Goal: Check status: Check status

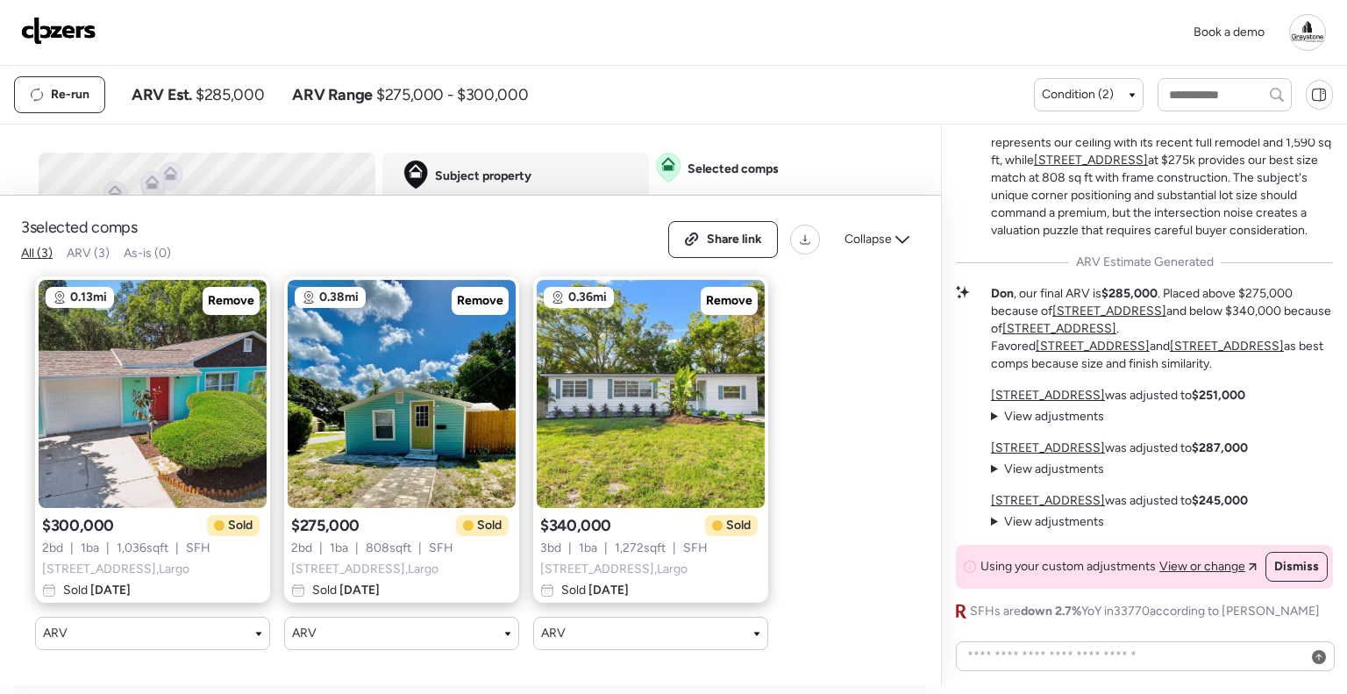
drag, startPoint x: 0, startPoint y: 0, endPoint x: 86, endPoint y: 34, distance: 92.5
click at [86, 34] on img at bounding box center [58, 31] width 75 height 28
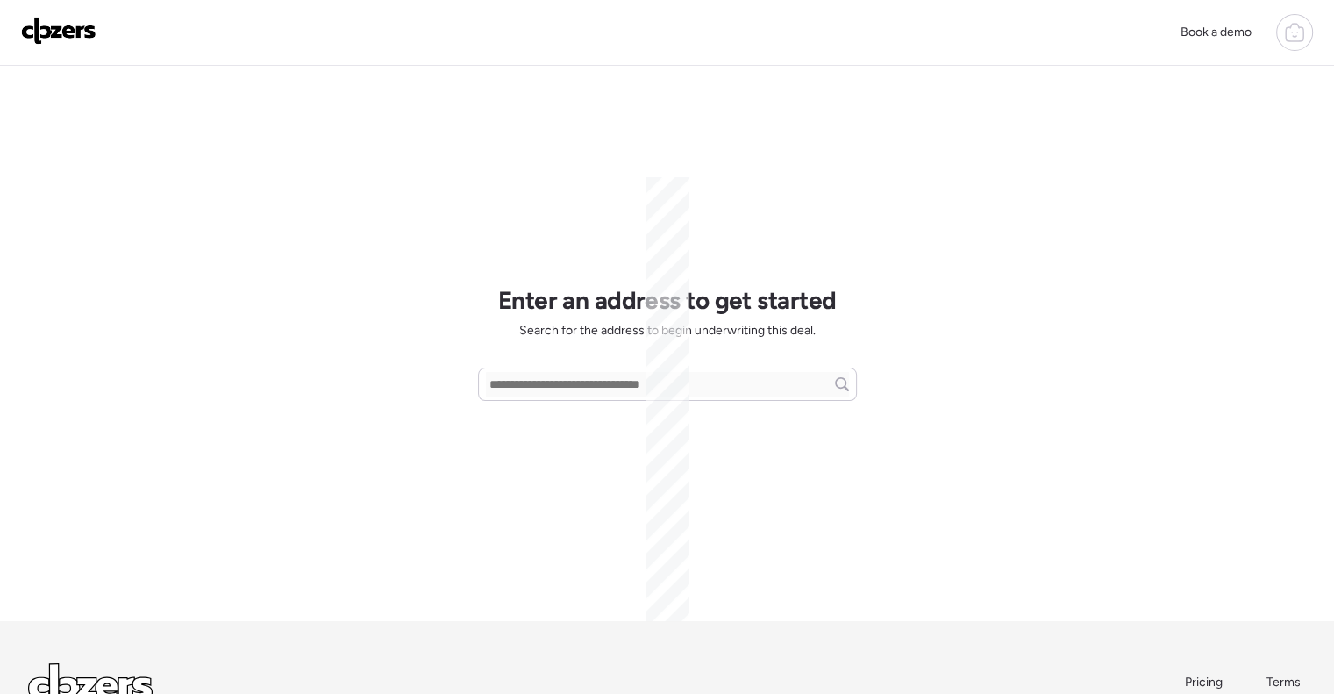
click at [1291, 33] on icon at bounding box center [1294, 32] width 21 height 21
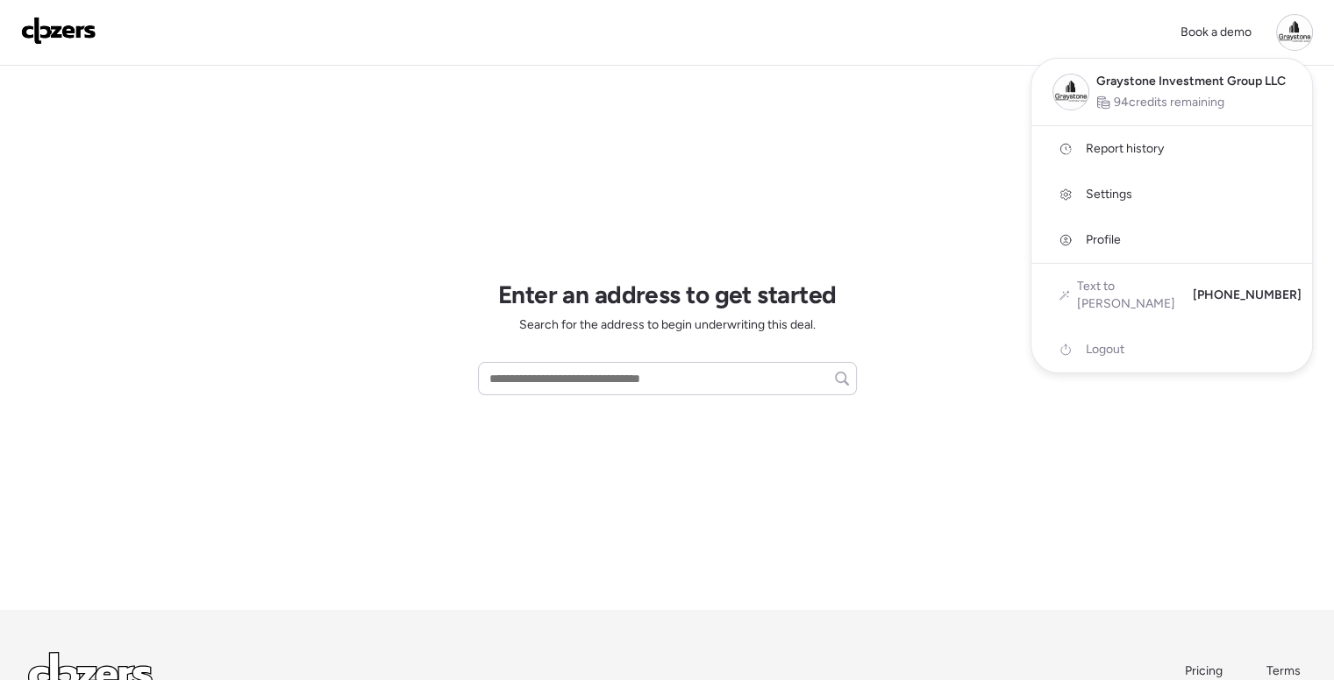
click at [1129, 145] on span "Report history" at bounding box center [1124, 149] width 78 height 18
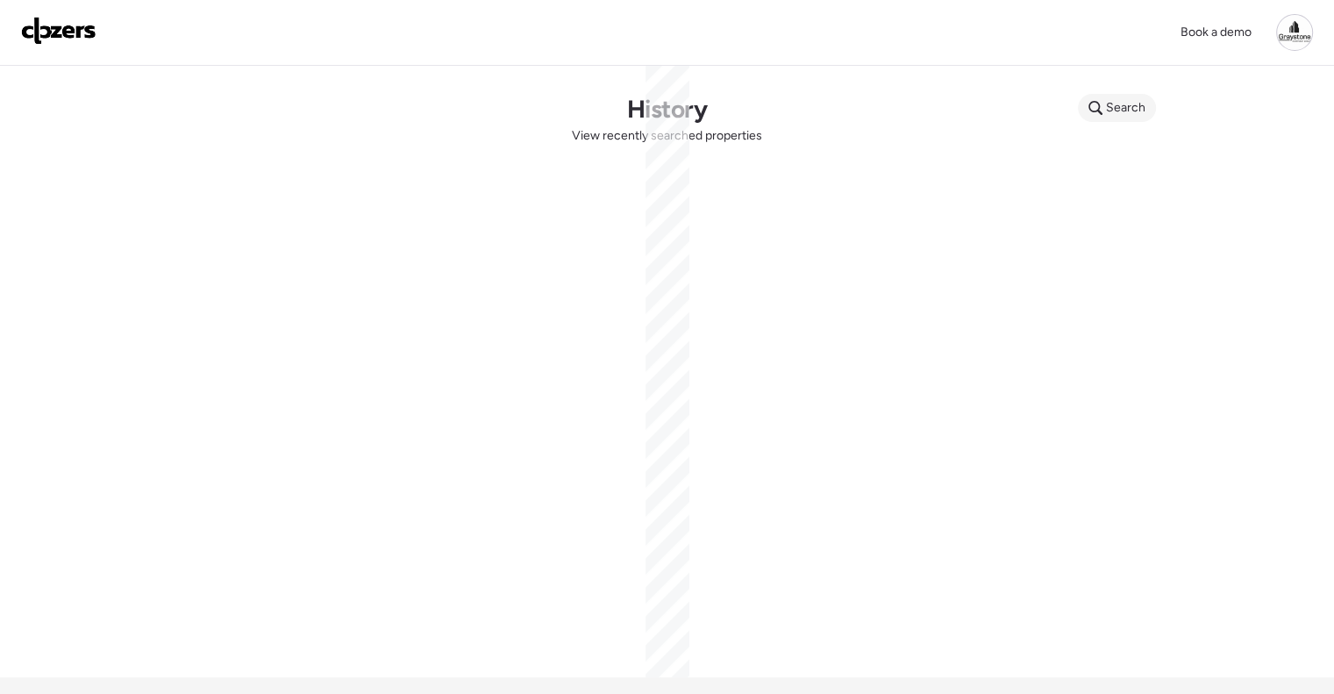
click at [1090, 103] on icon at bounding box center [1095, 108] width 14 height 14
click at [1097, 103] on input "text" at bounding box center [1150, 110] width 130 height 25
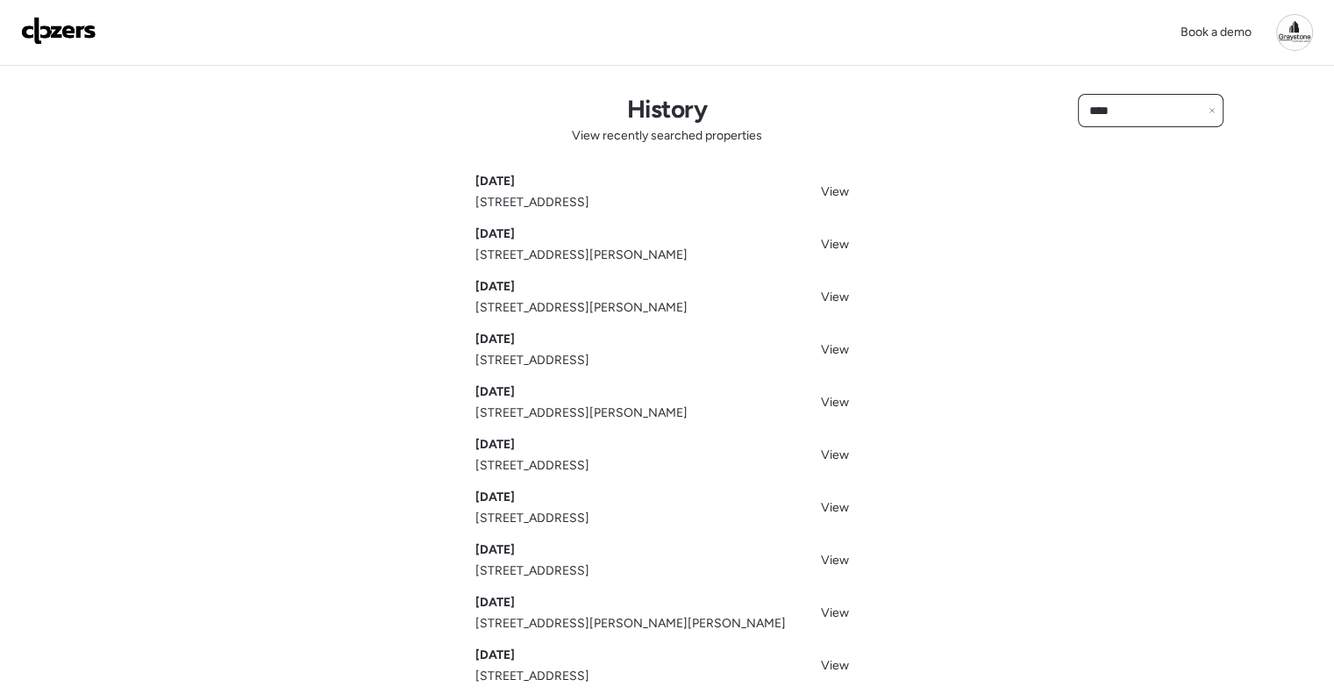
type input "****"
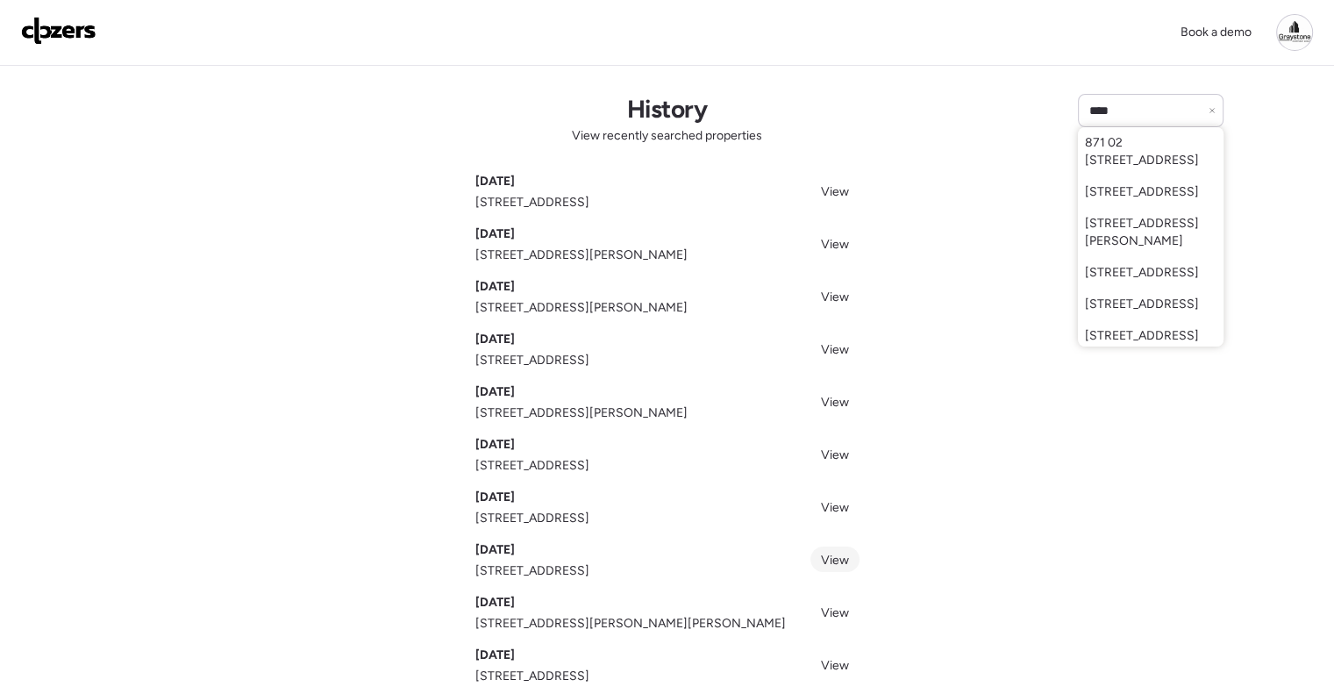
click at [827, 565] on span "View" at bounding box center [835, 559] width 28 height 15
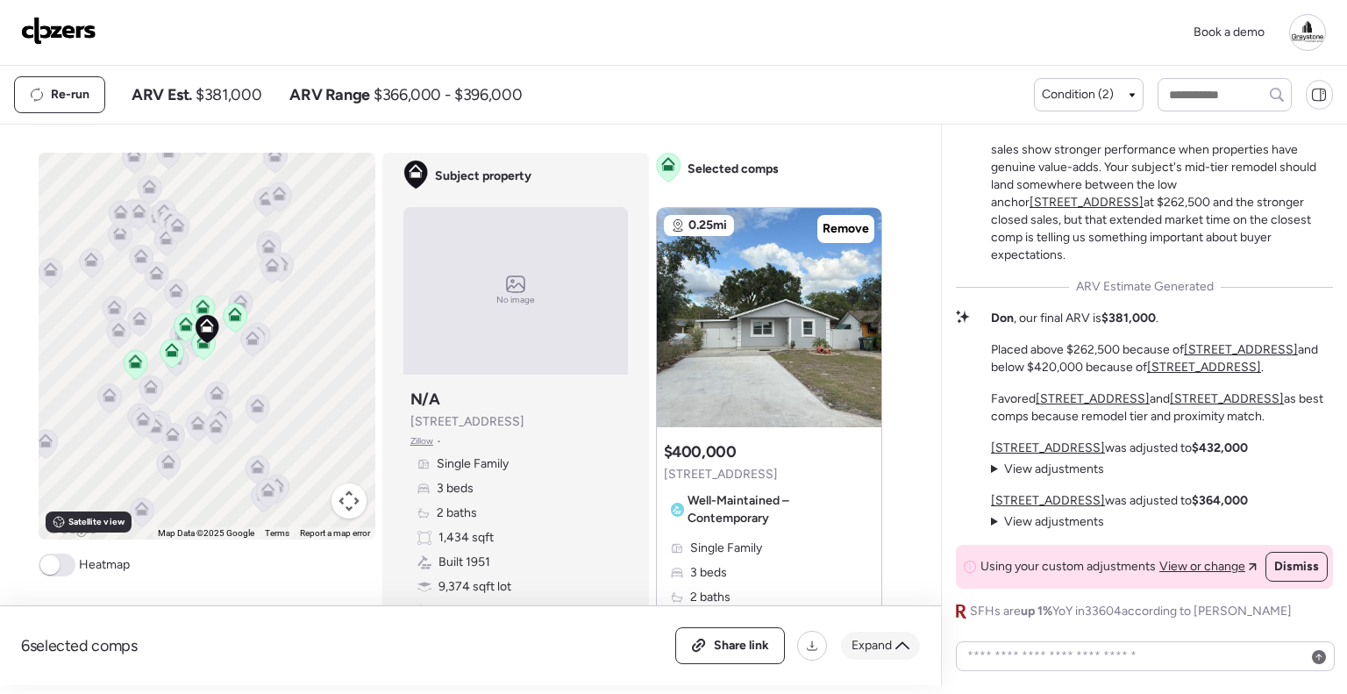
click at [878, 642] on span "Expand" at bounding box center [871, 646] width 40 height 18
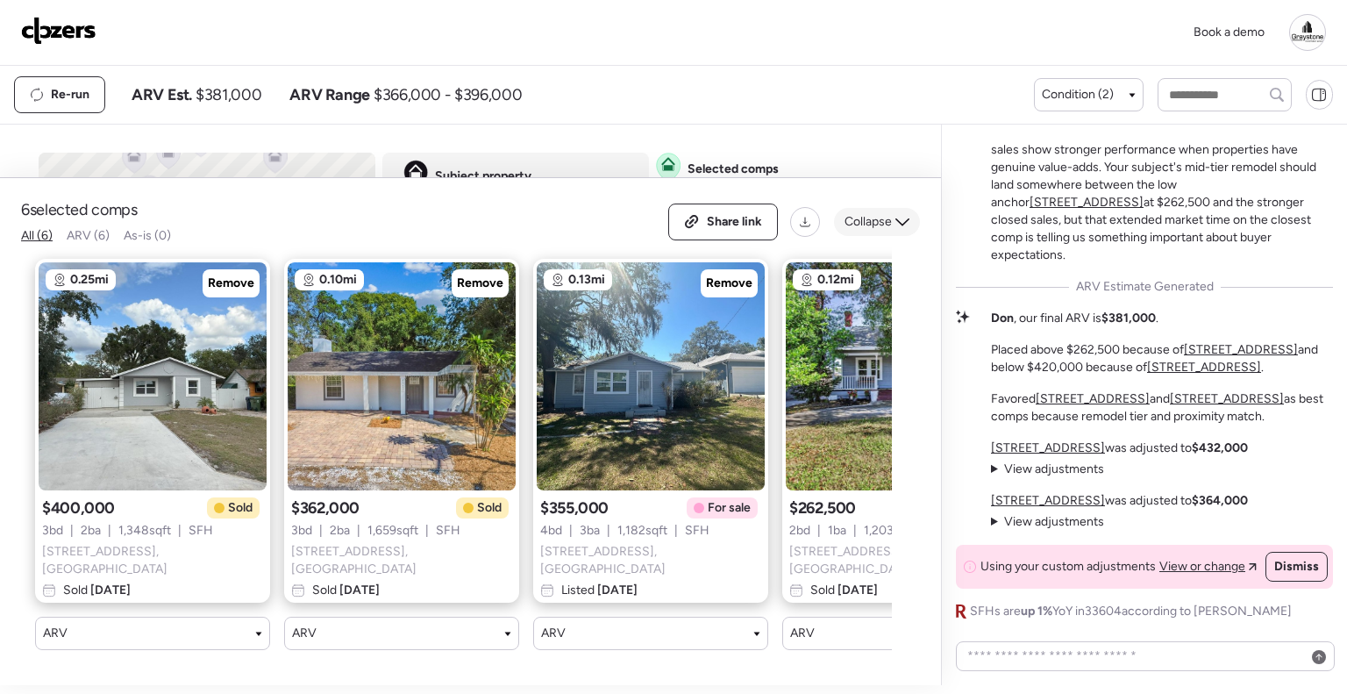
click at [869, 227] on span "Collapse" at bounding box center [867, 222] width 47 height 18
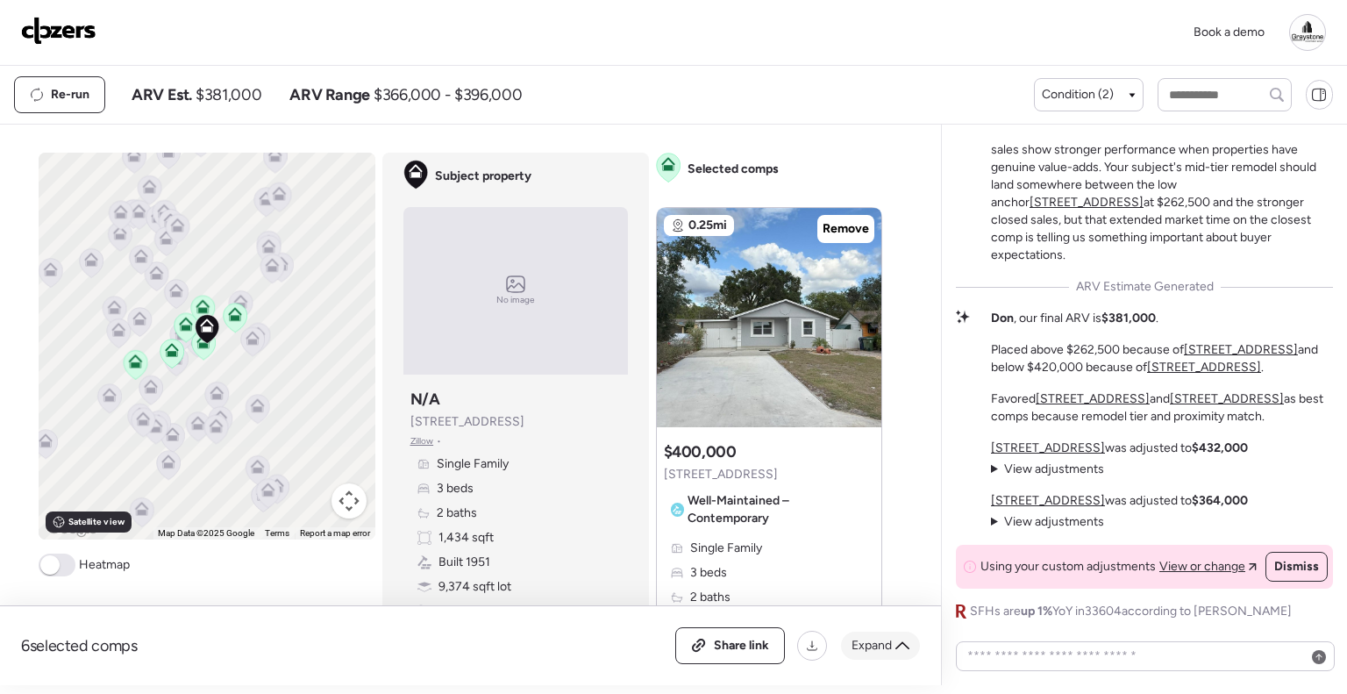
click at [877, 651] on span "Expand" at bounding box center [871, 646] width 40 height 18
